Goal: Task Accomplishment & Management: Manage account settings

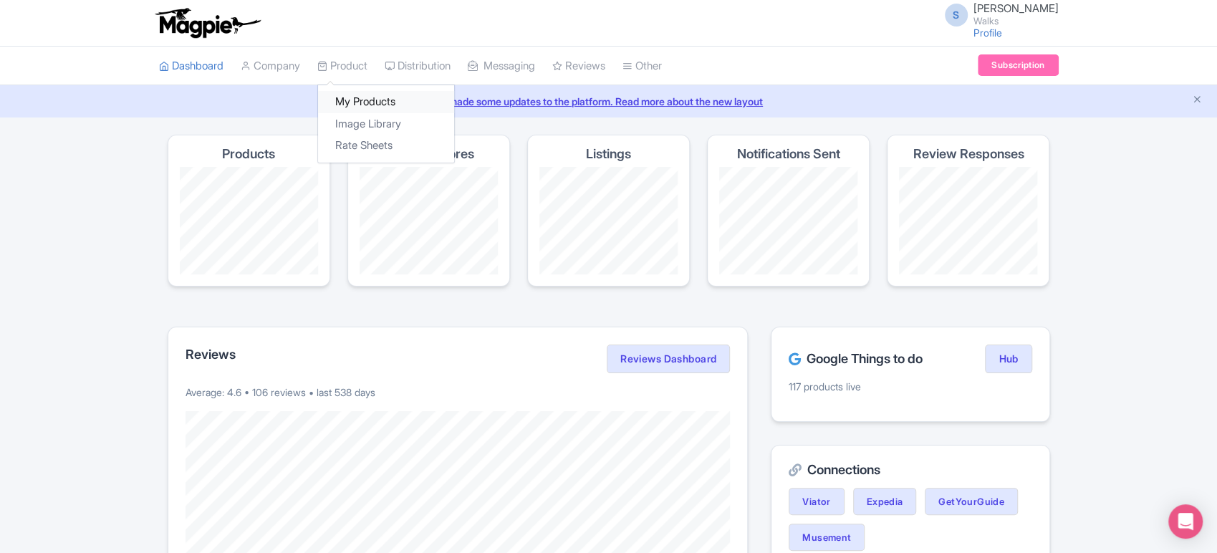
click at [362, 96] on link "My Products" at bounding box center [386, 102] width 136 height 22
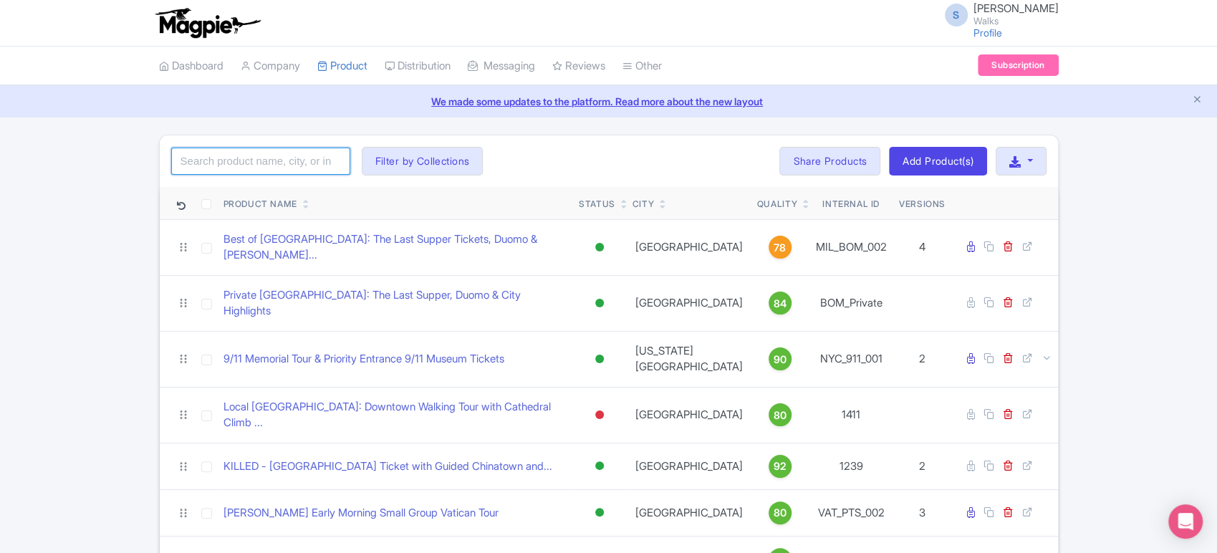
click at [318, 155] on input "search" at bounding box center [260, 161] width 179 height 27
click button "Search" at bounding box center [0, 0] width 0 height 0
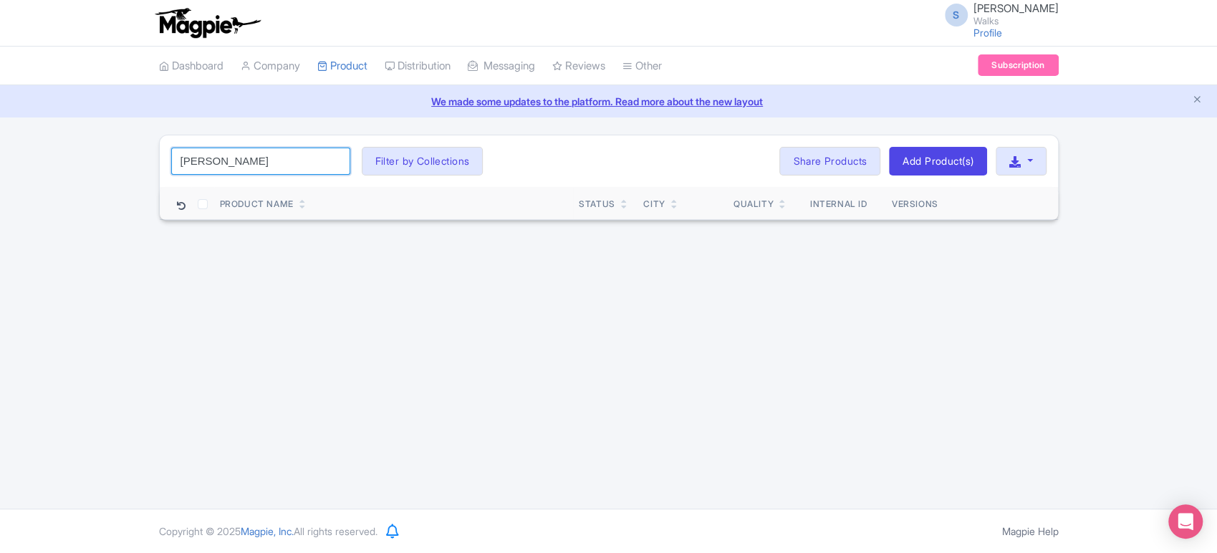
type input "smith"
click button "Search" at bounding box center [0, 0] width 0 height 0
click at [79, 240] on div "S Sabrina Elia Walks Profile Users Settings Sign out Dashboard Company Product …" at bounding box center [608, 254] width 1217 height 509
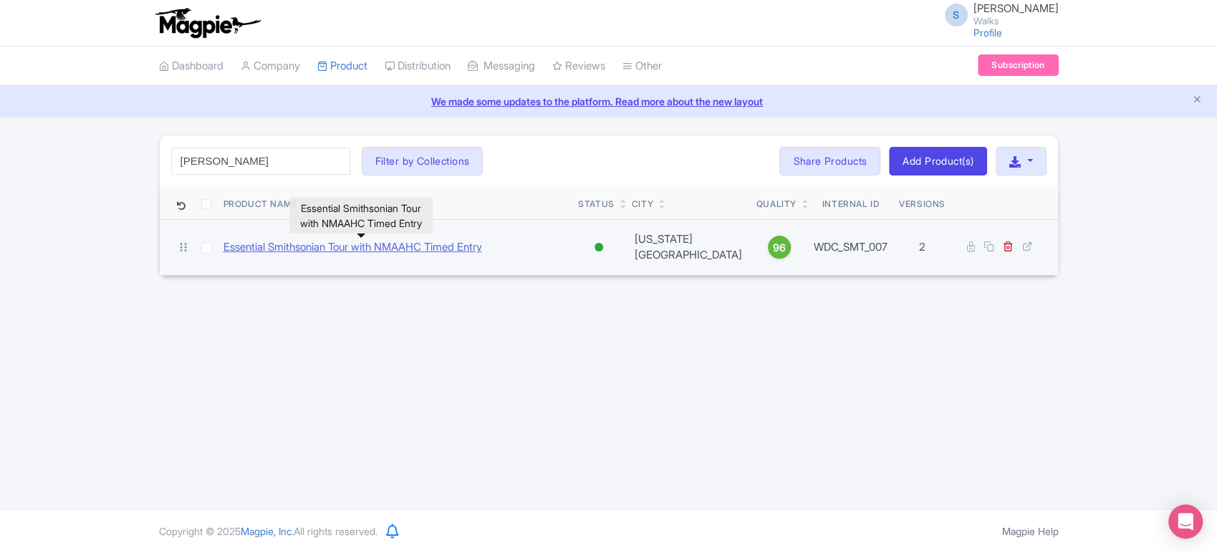
click at [298, 247] on link "Essential Smithsonian Tour with NMAAHC Timed Entry" at bounding box center [352, 247] width 259 height 16
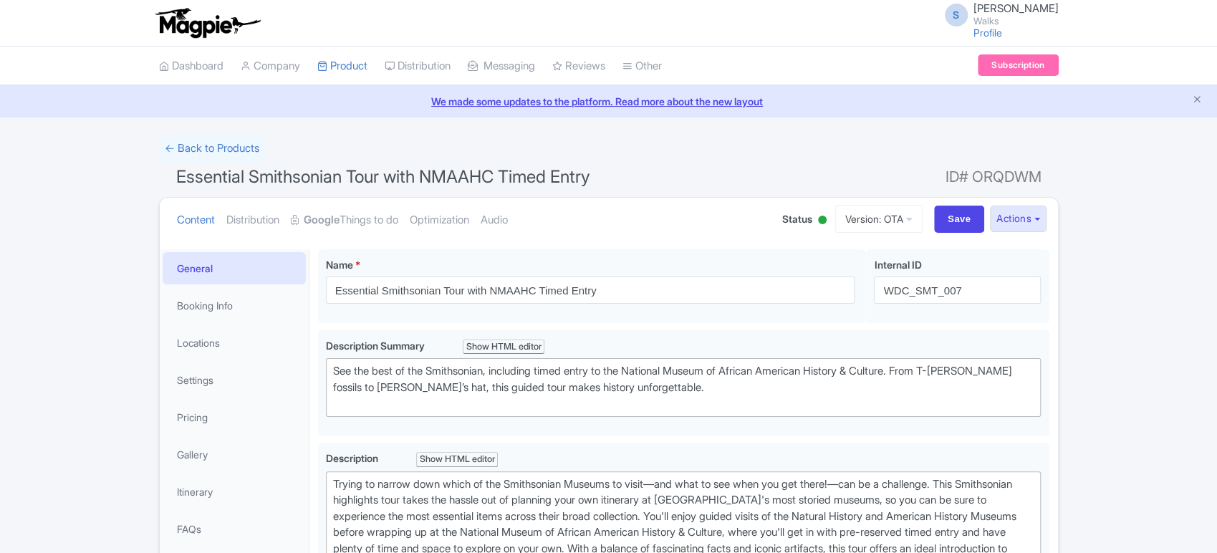
click at [818, 218] on div at bounding box center [822, 220] width 9 height 9
click at [776, 274] on div "Inactive" at bounding box center [786, 274] width 85 height 28
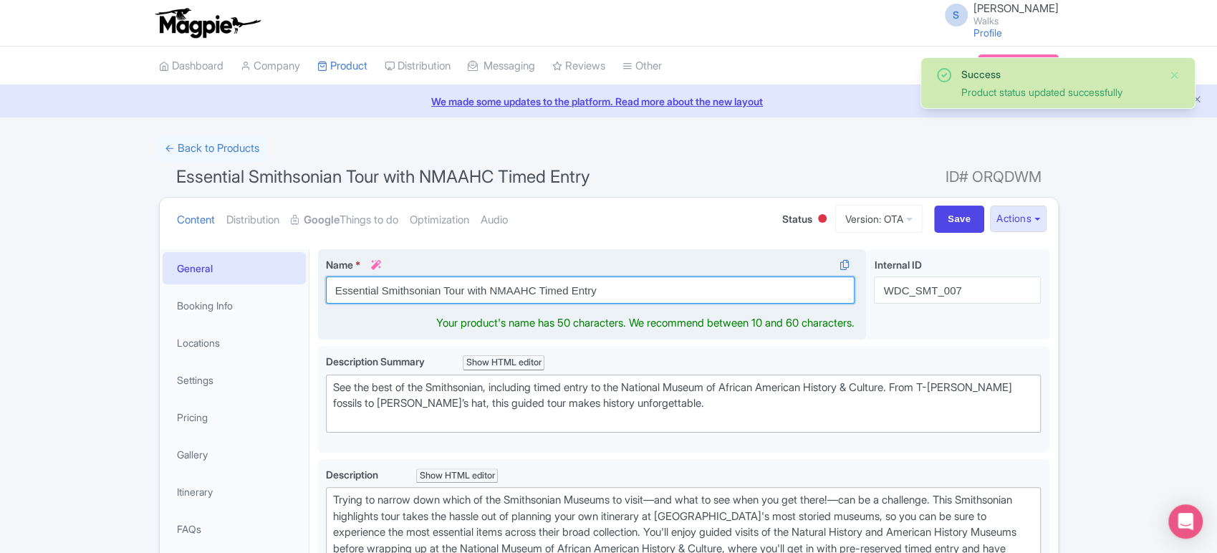
click at [331, 293] on input "Essential Smithsonian Tour with NMAAHC Timed Entry" at bounding box center [590, 290] width 529 height 27
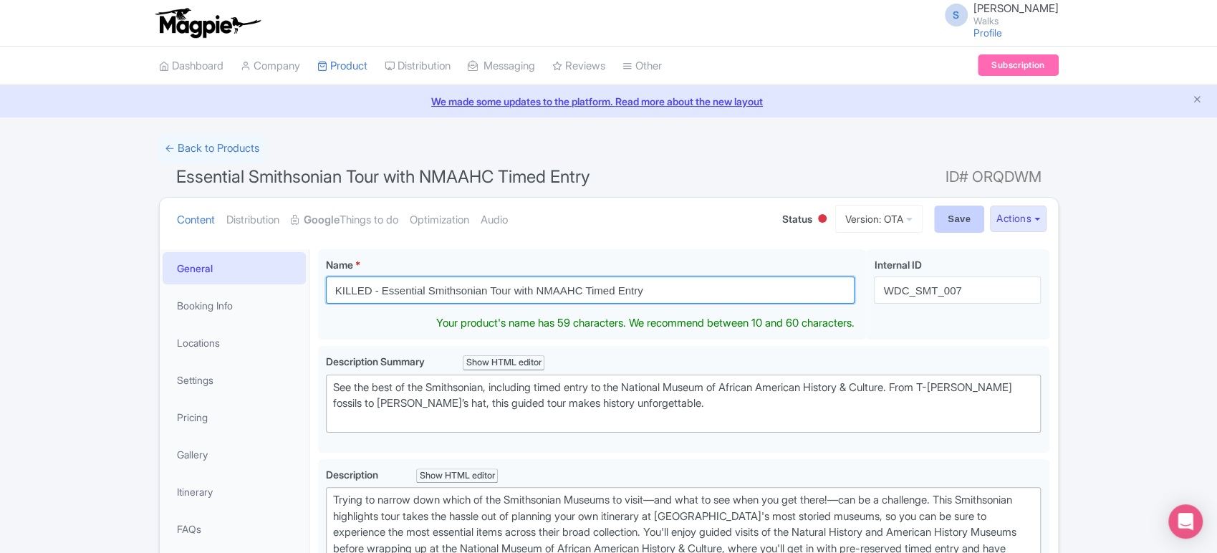
type input "KILLED - Essential Smithsonian Tour with NMAAHC Timed Entry"
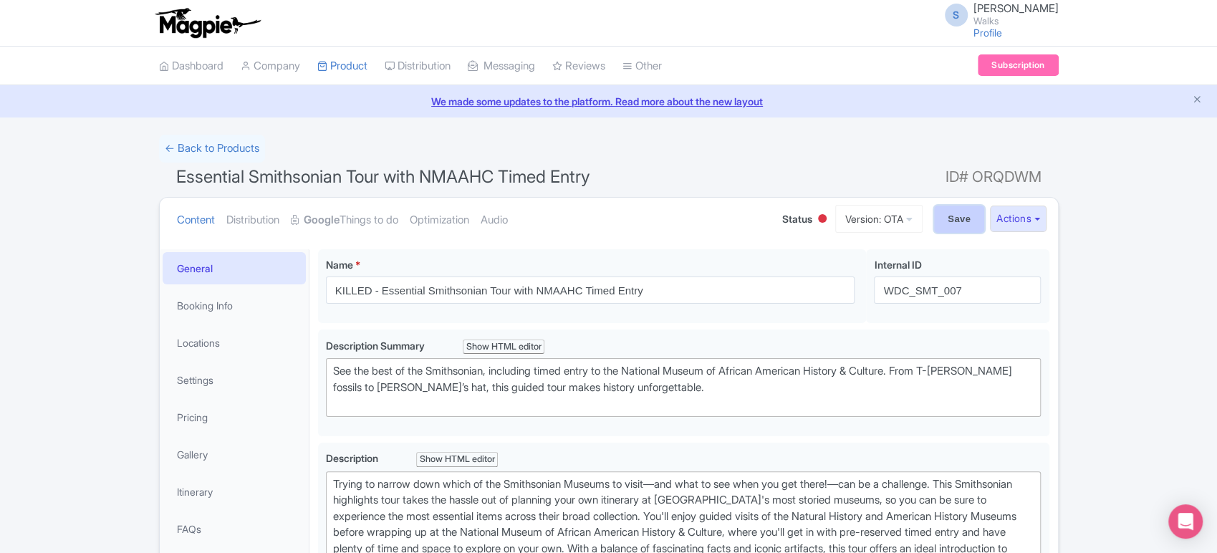
click at [941, 216] on input "Save" at bounding box center [959, 219] width 50 height 27
type input "Saving..."
